Goal: Task Accomplishment & Management: Manage account settings

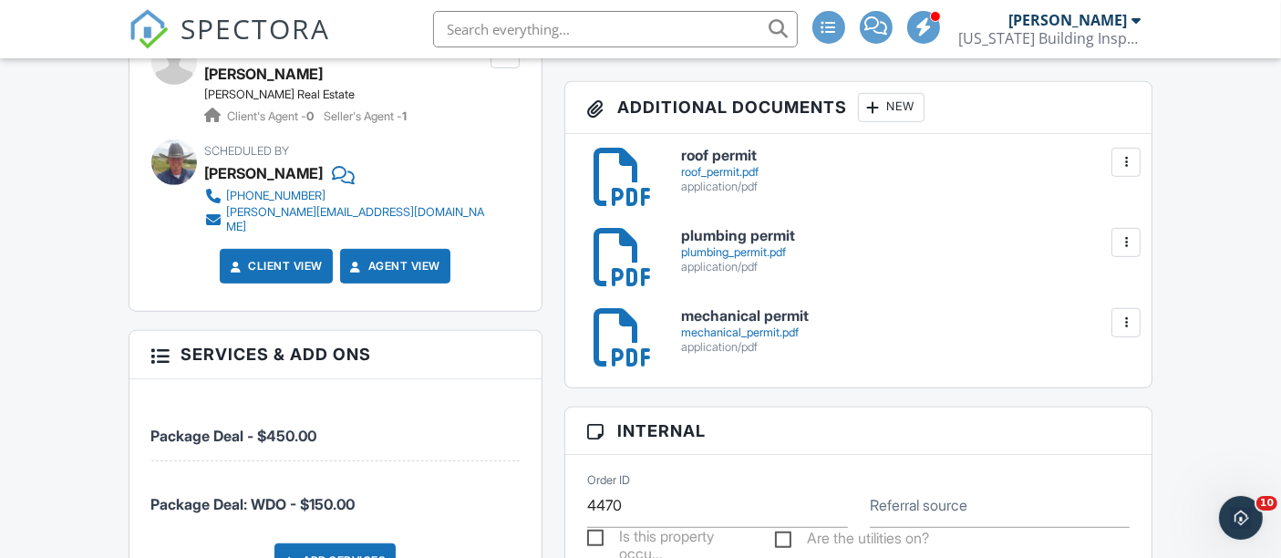
scroll to position [1013, 0]
click at [260, 25] on span "SPECTORA" at bounding box center [255, 28] width 149 height 38
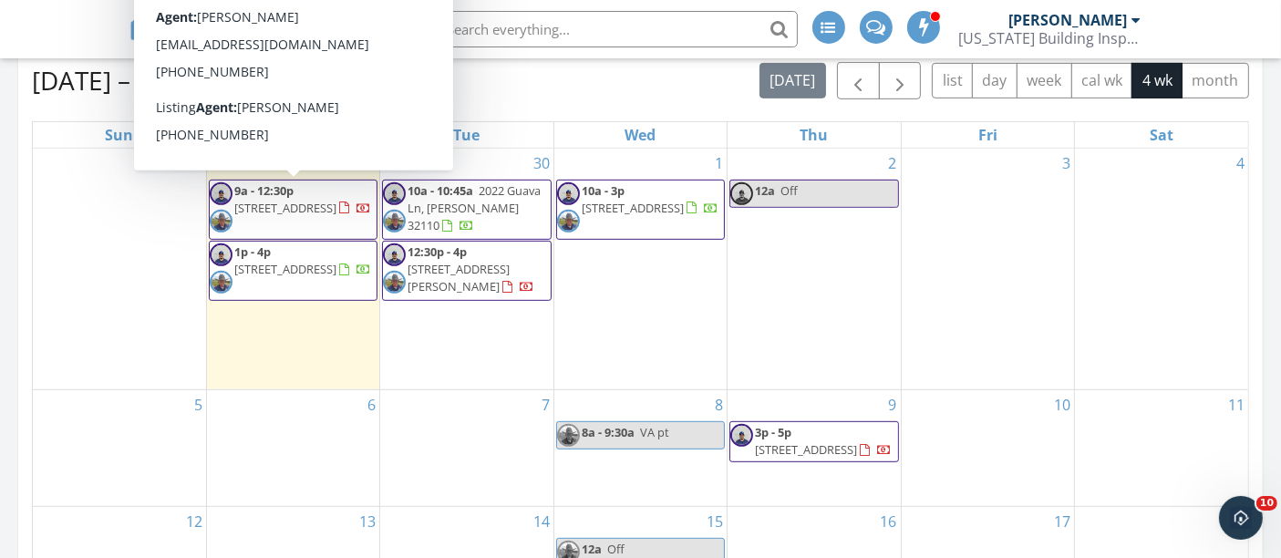
click at [287, 204] on span "1411 Cliff Ave, Eustis 32726" at bounding box center [285, 208] width 102 height 16
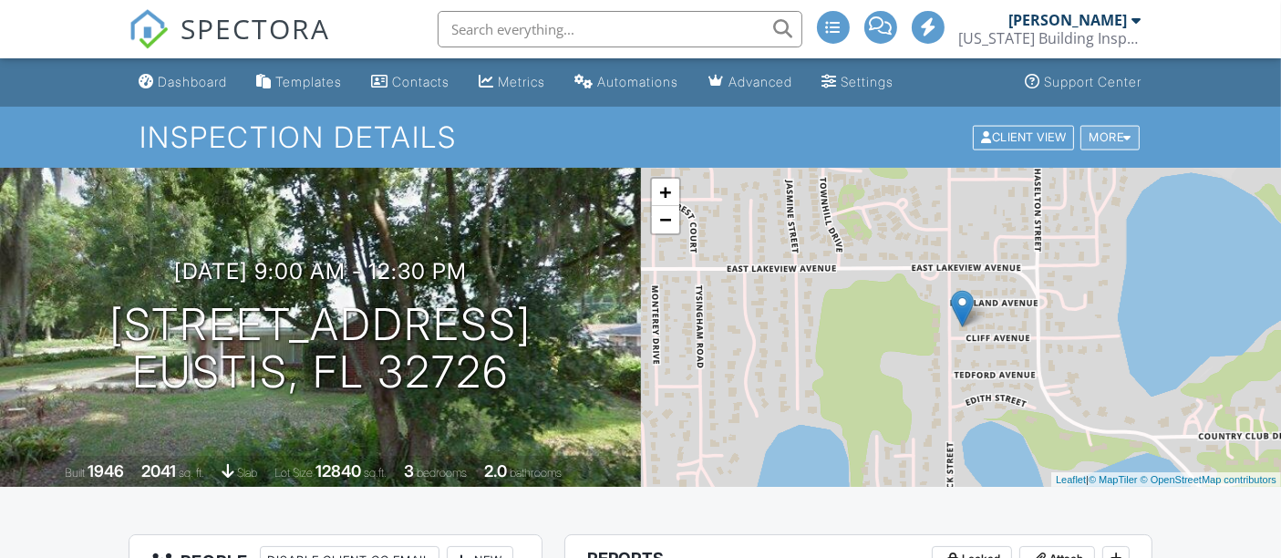
click at [1118, 147] on div "More" at bounding box center [1109, 137] width 59 height 25
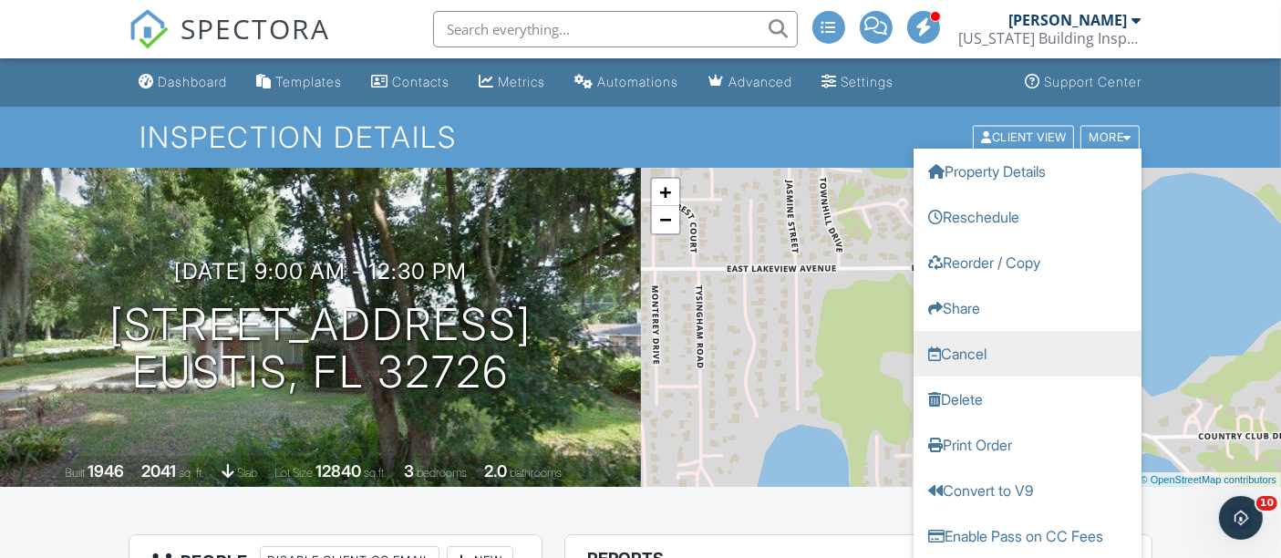
click at [984, 357] on link "Cancel" at bounding box center [1027, 353] width 228 height 46
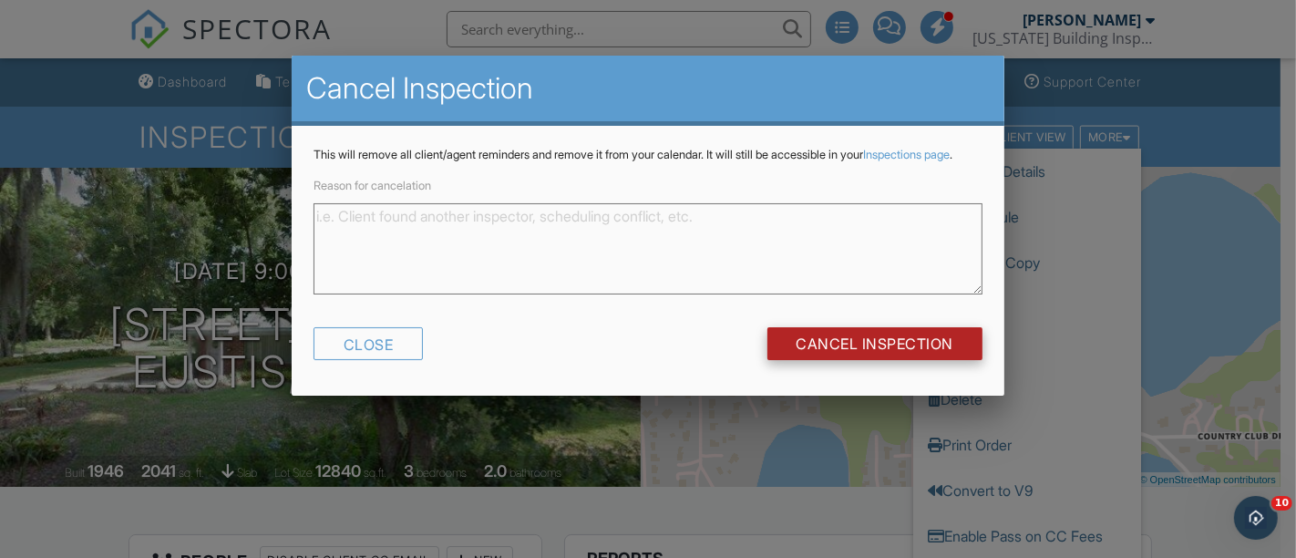
click at [876, 358] on input "Cancel Inspection" at bounding box center [876, 343] width 216 height 33
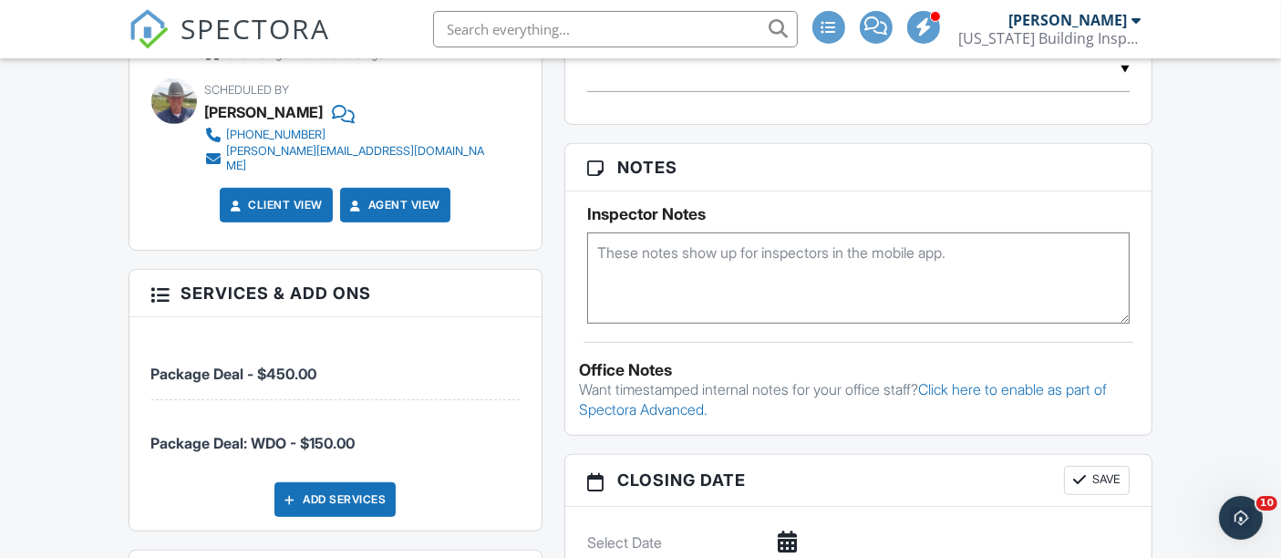
scroll to position [1215, 0]
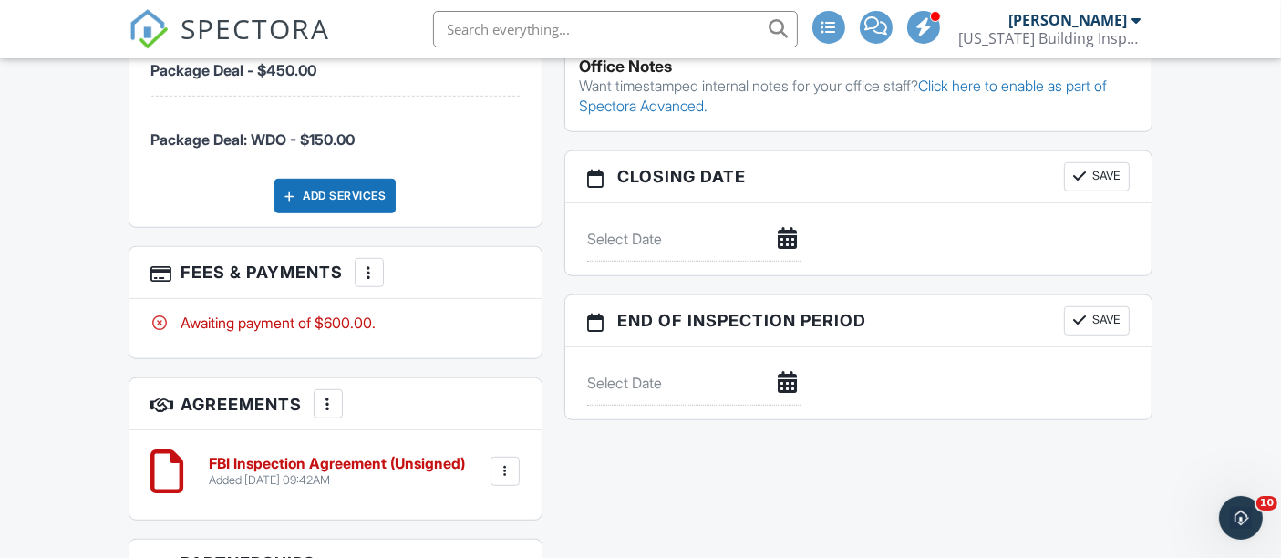
click at [255, 47] on link "SPECTORA" at bounding box center [230, 44] width 202 height 38
